Goal: Task Accomplishment & Management: Manage account settings

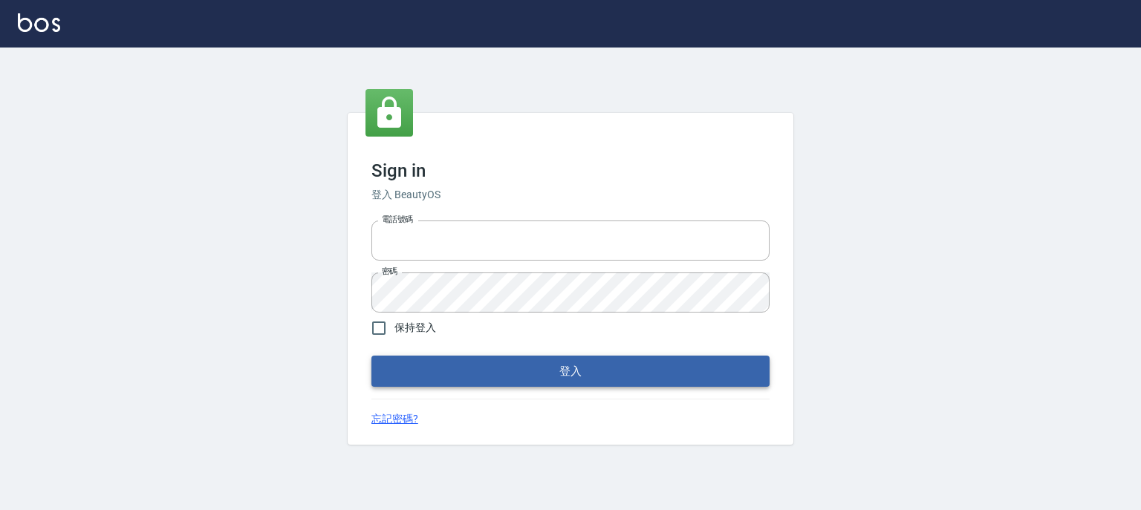
type input "0952331713"
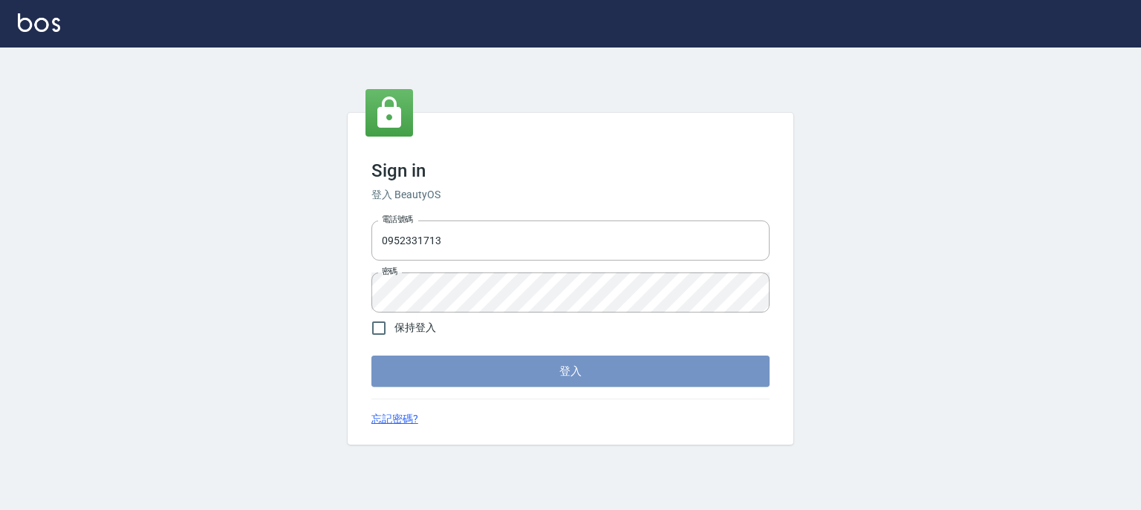
click at [549, 377] on button "登入" at bounding box center [570, 371] width 398 height 31
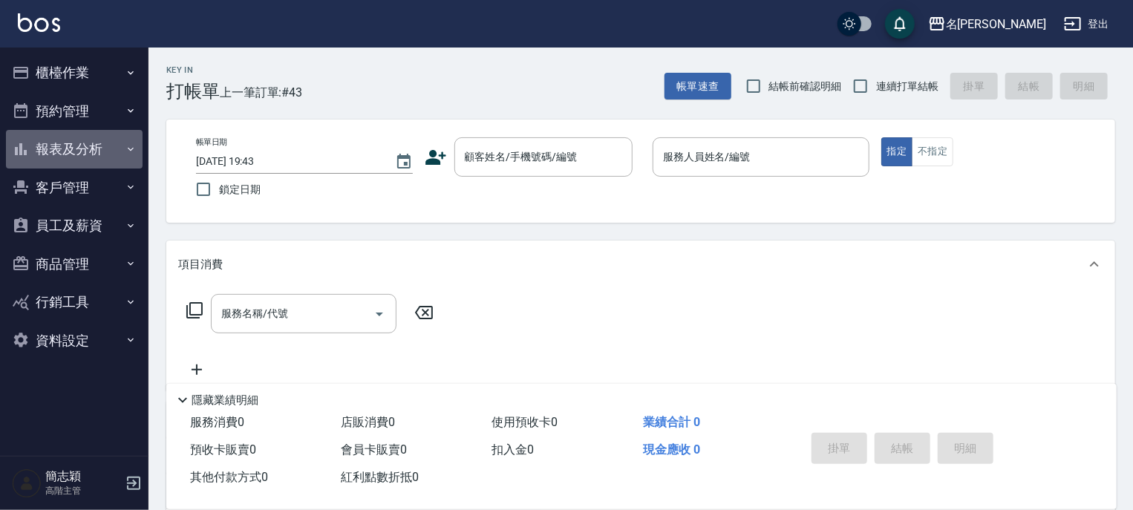
click at [128, 149] on icon "button" at bounding box center [131, 149] width 12 height 12
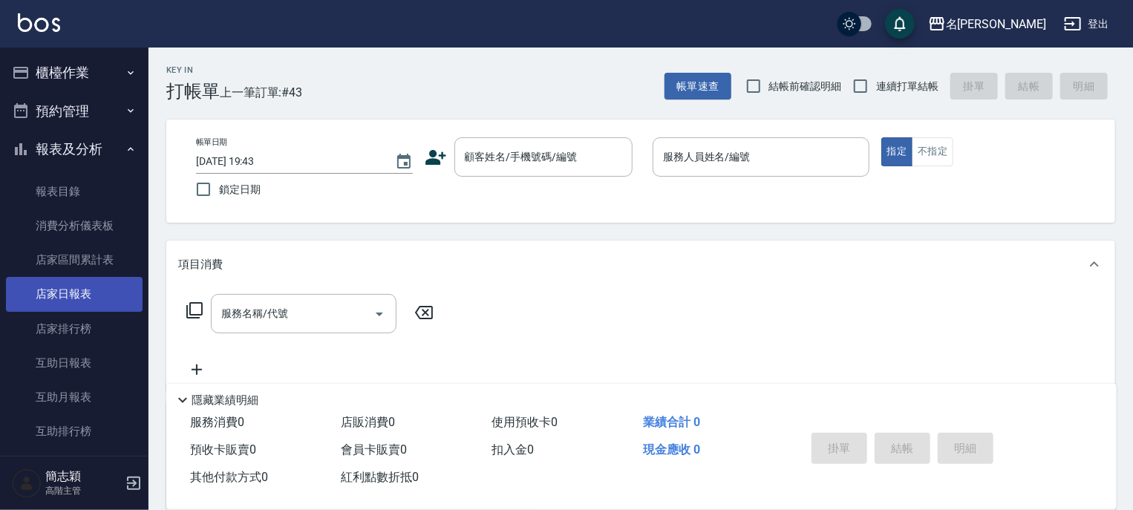
click at [74, 292] on link "店家日報表" at bounding box center [74, 294] width 137 height 34
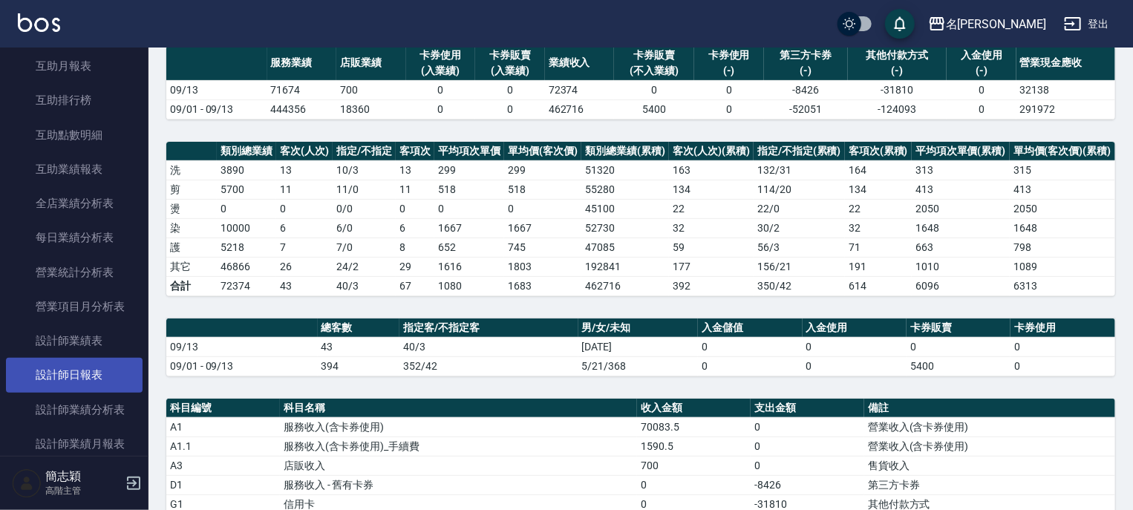
scroll to position [357, 0]
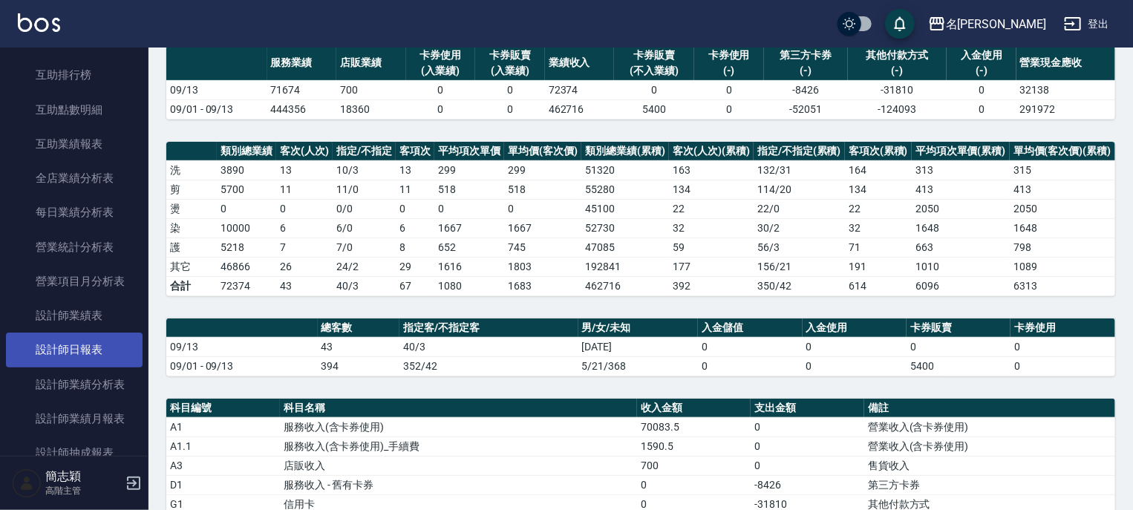
click at [82, 351] on link "設計師日報表" at bounding box center [74, 350] width 137 height 34
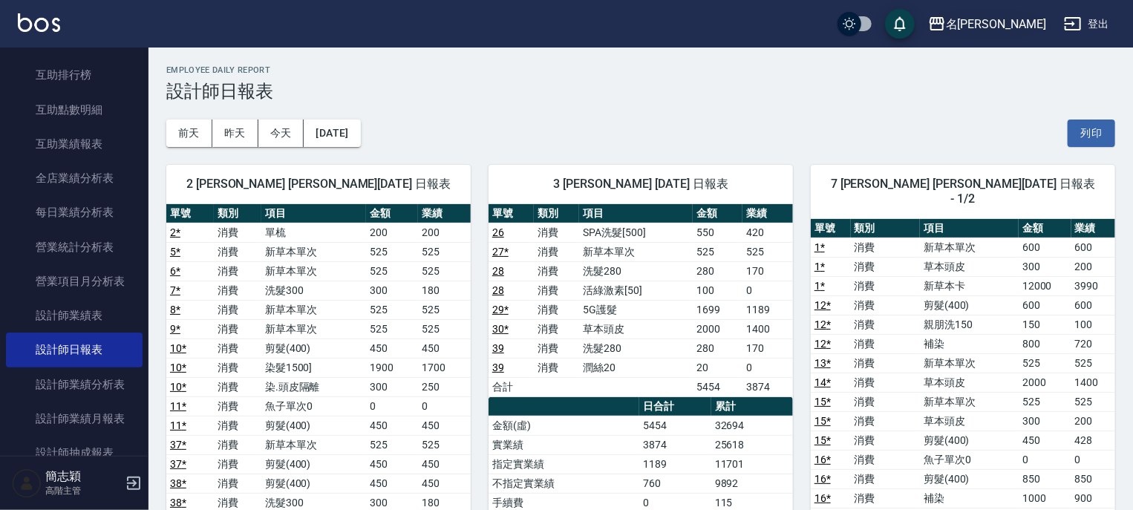
click at [945, 19] on icon "button" at bounding box center [937, 23] width 15 height 13
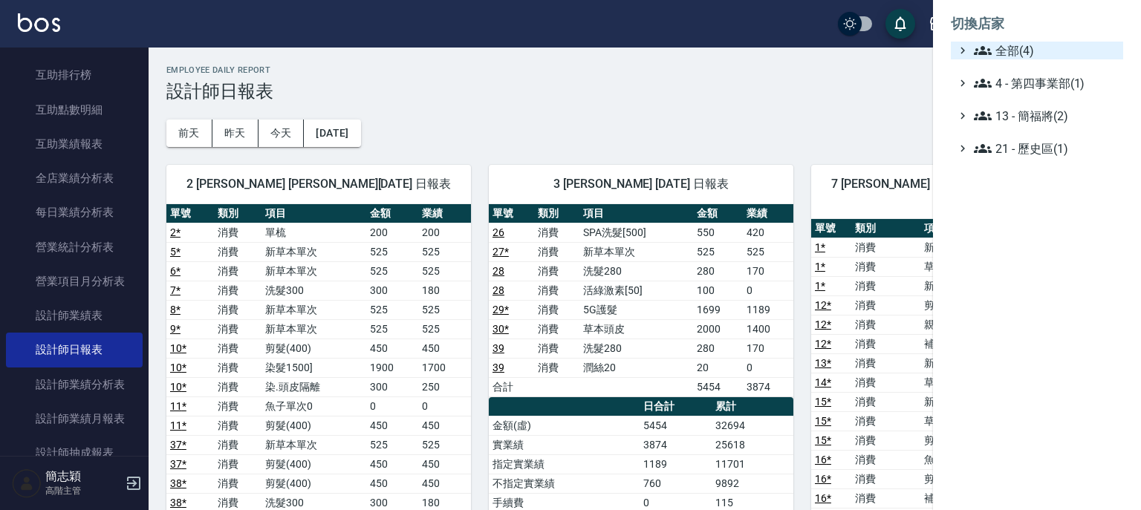
click at [977, 45] on icon at bounding box center [983, 51] width 18 height 18
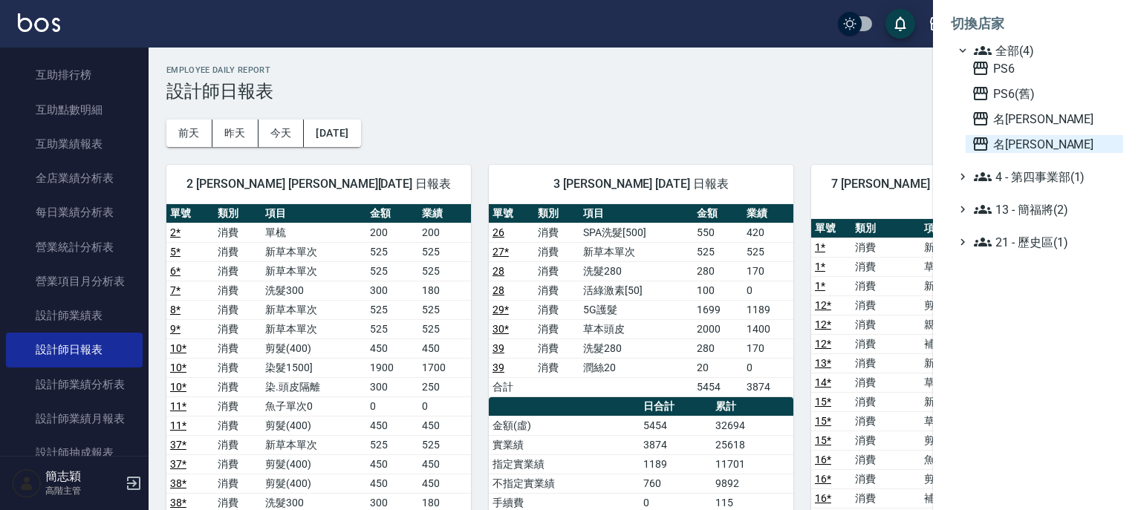
click at [977, 145] on icon at bounding box center [980, 144] width 18 height 18
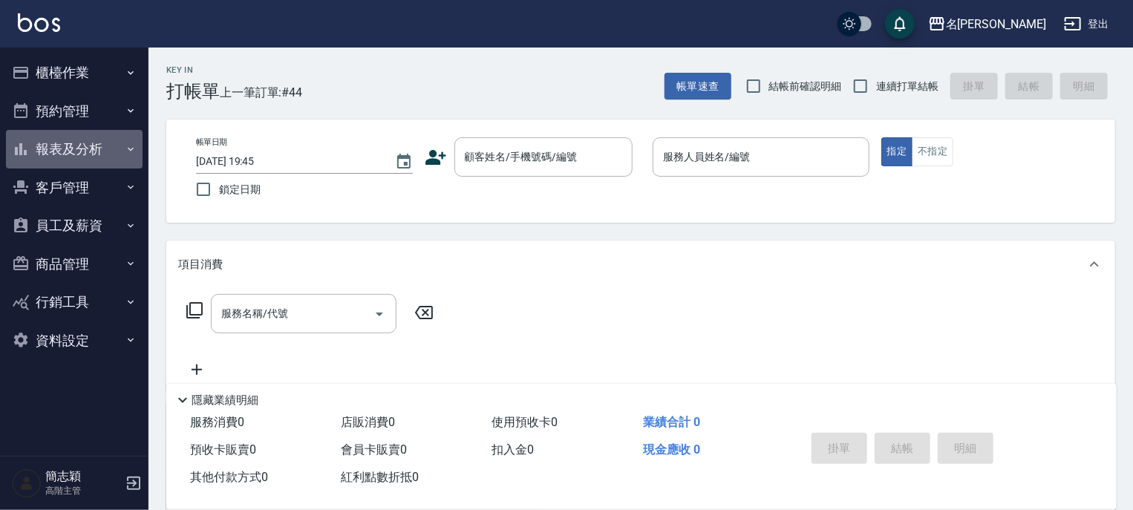
click at [128, 149] on icon "button" at bounding box center [131, 149] width 12 height 12
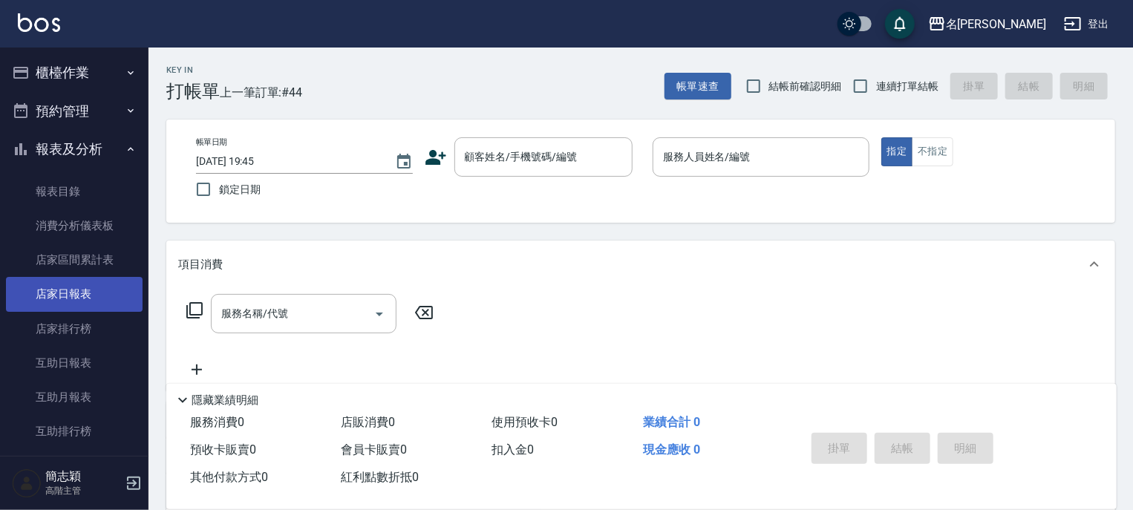
click at [72, 299] on link "店家日報表" at bounding box center [74, 294] width 137 height 34
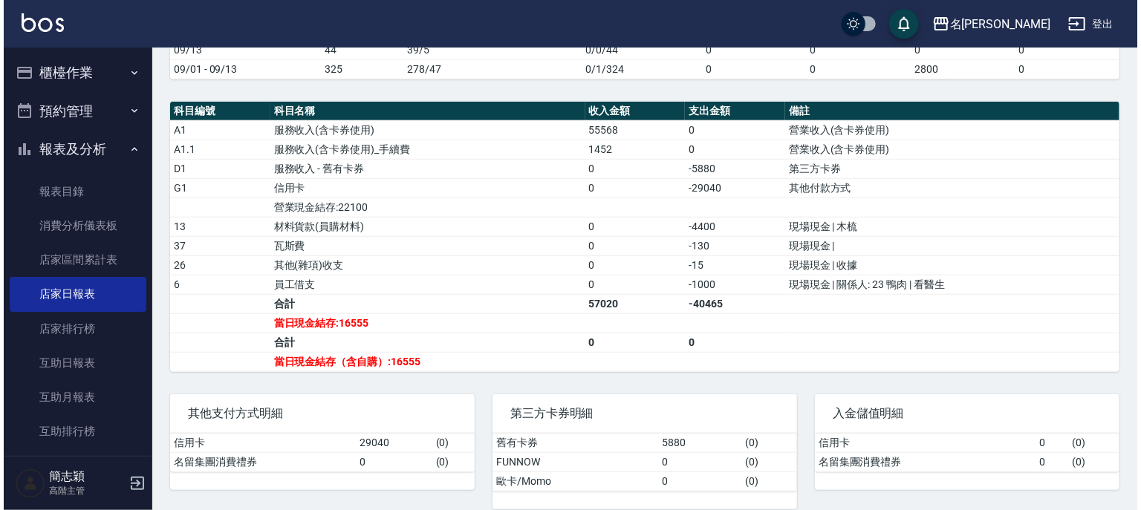
scroll to position [428, 0]
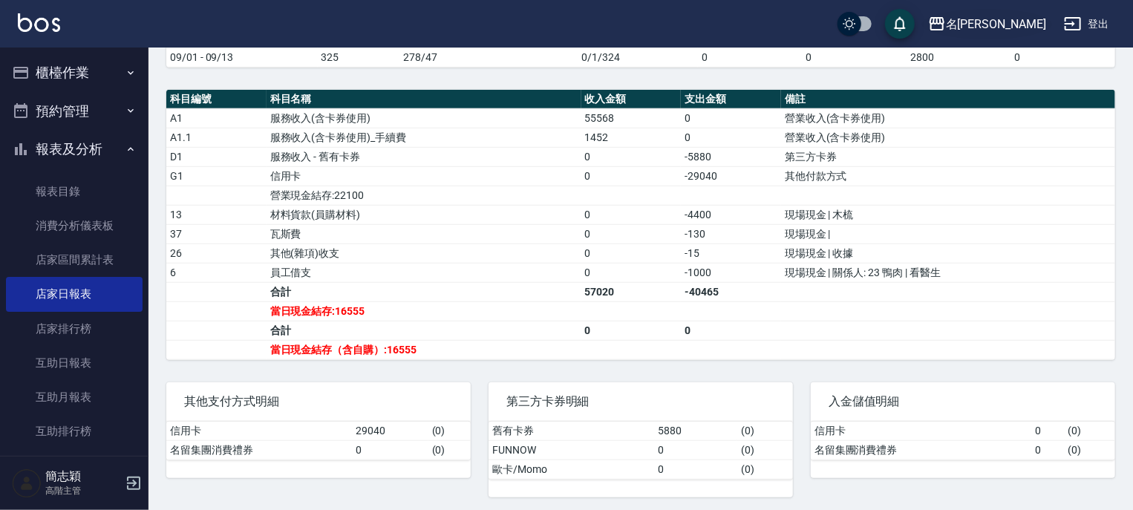
click at [945, 19] on icon "button" at bounding box center [937, 23] width 15 height 13
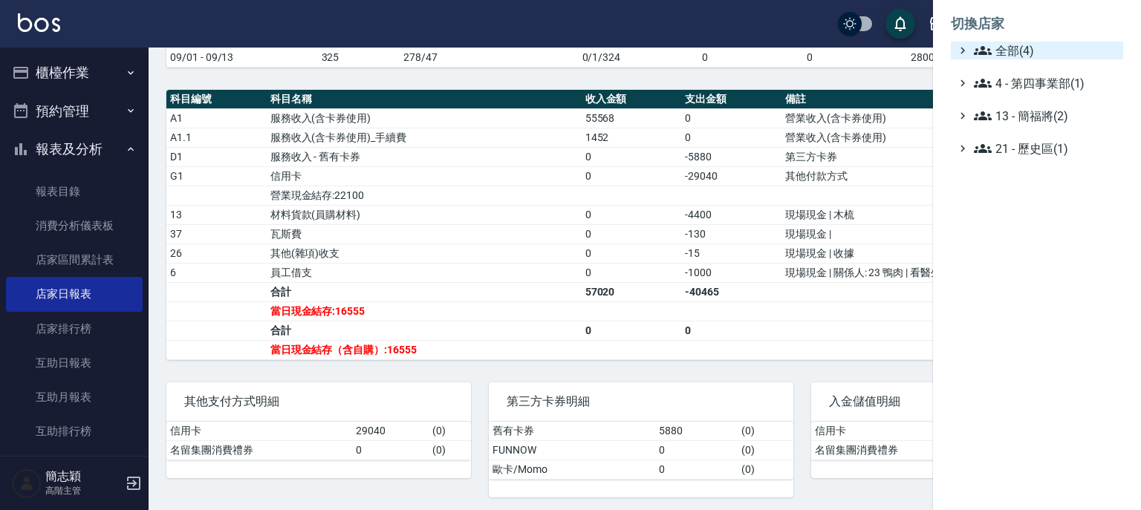
click at [986, 50] on icon at bounding box center [983, 51] width 18 height 18
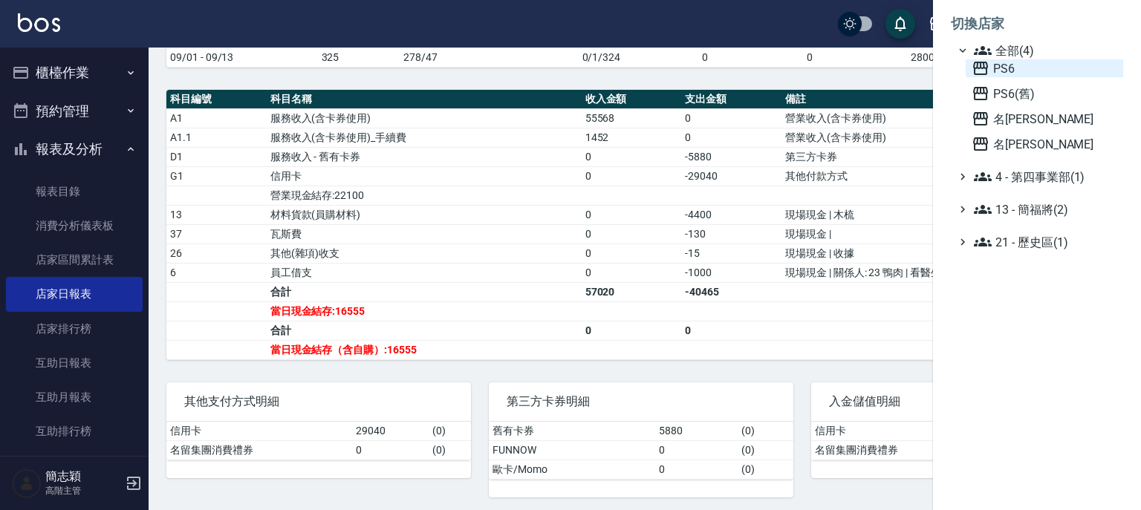
click at [977, 68] on icon at bounding box center [980, 68] width 15 height 13
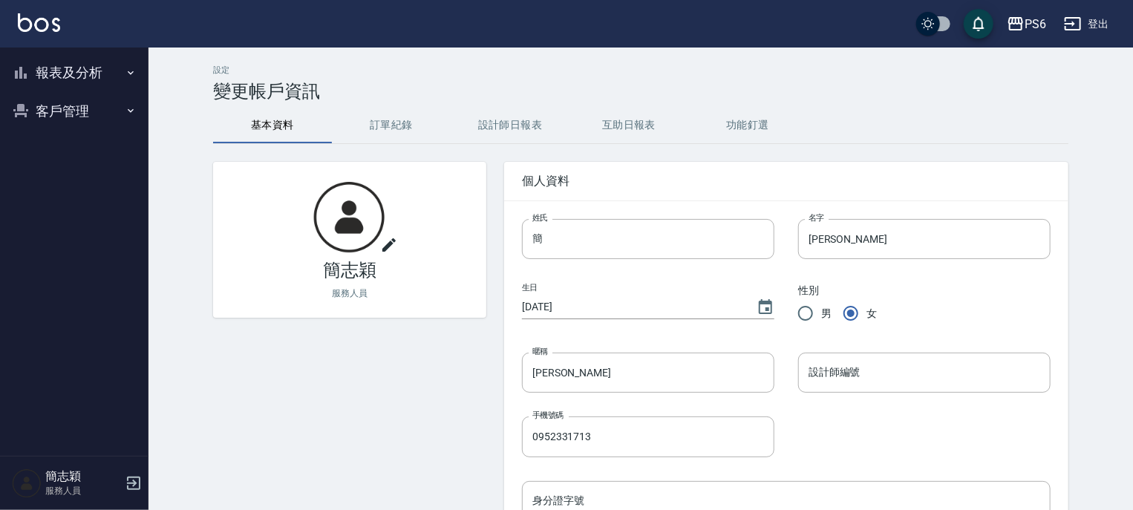
click at [128, 71] on icon "button" at bounding box center [131, 73] width 12 height 12
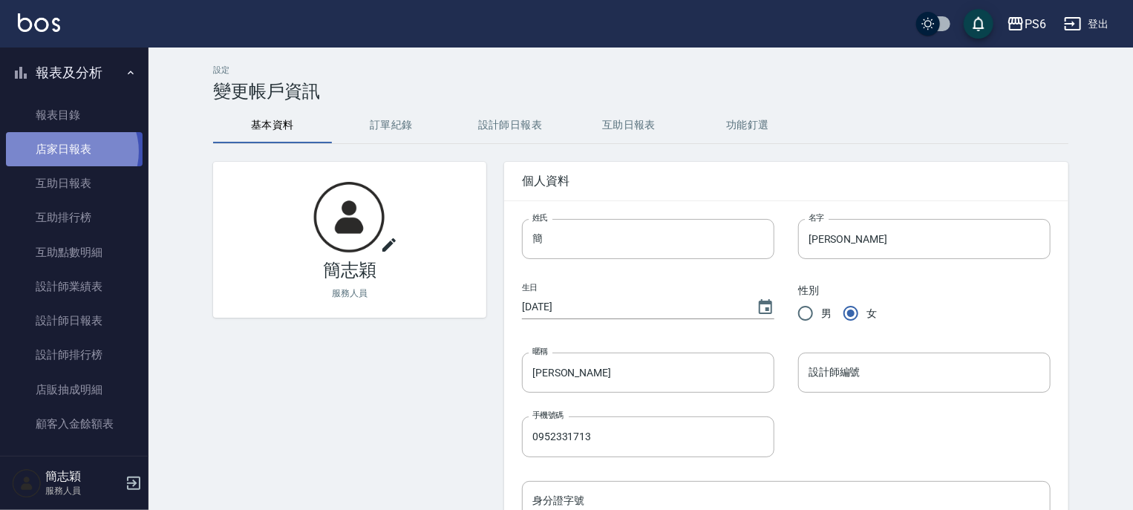
click at [69, 152] on link "店家日報表" at bounding box center [74, 149] width 137 height 34
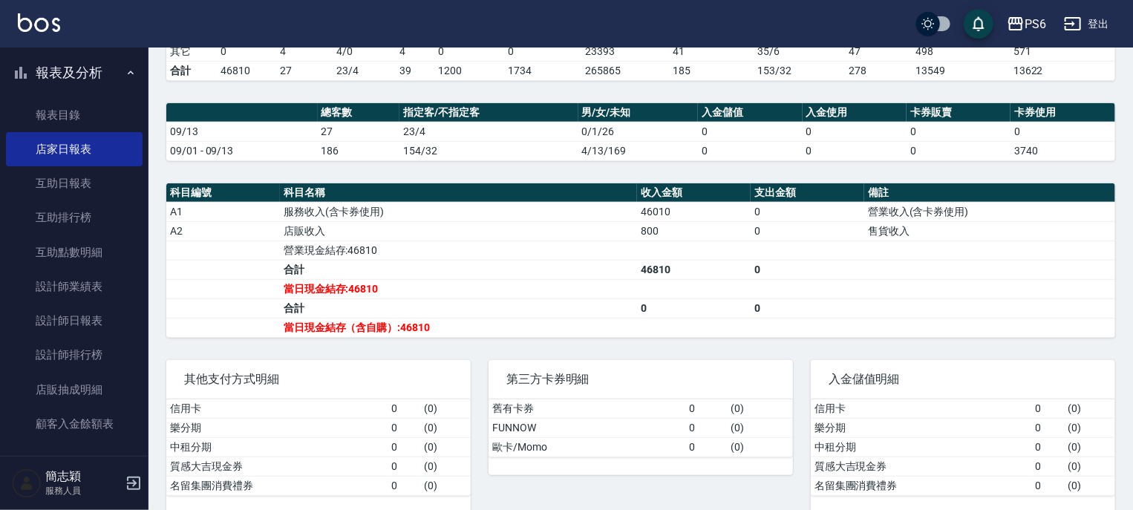
scroll to position [408, 0]
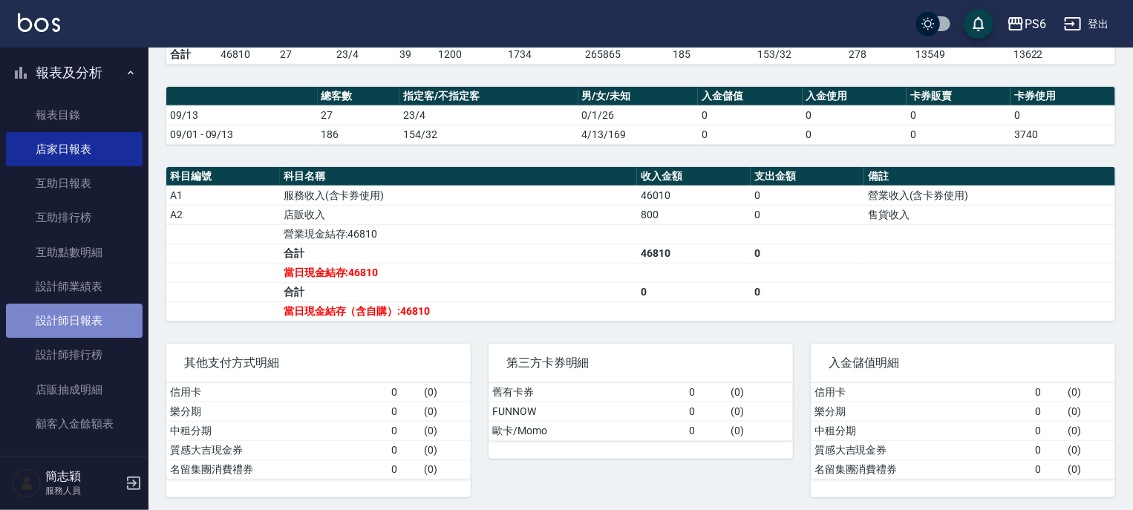
click at [95, 324] on link "設計師日報表" at bounding box center [74, 321] width 137 height 34
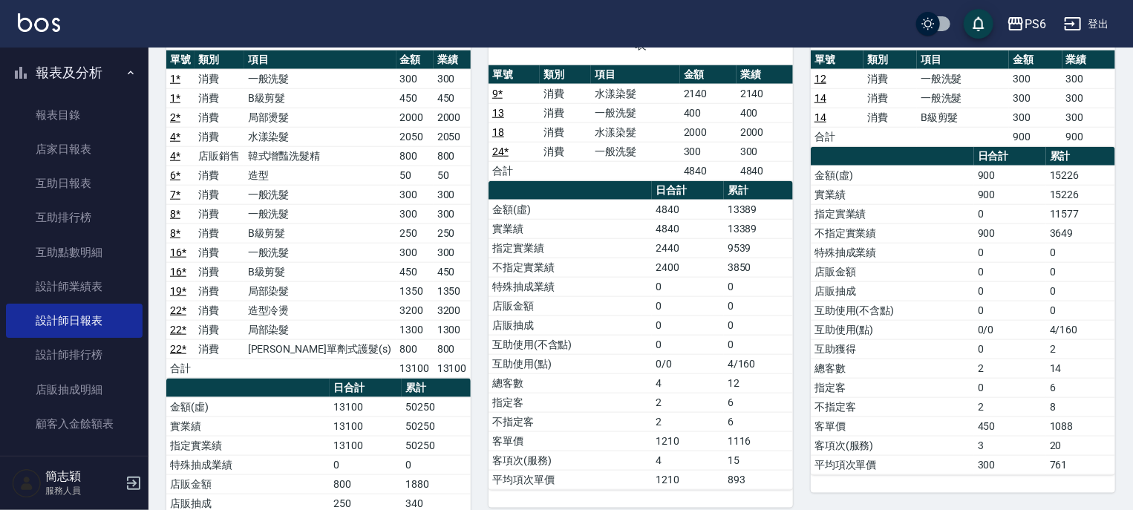
scroll to position [713, 0]
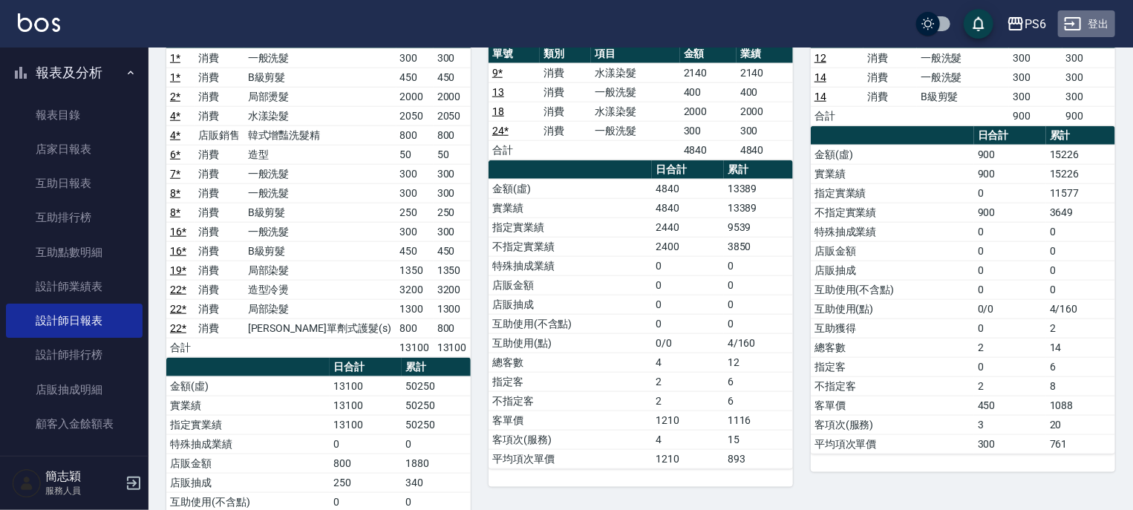
click at [1104, 20] on button "登出" at bounding box center [1086, 23] width 57 height 27
